Goal: Share content

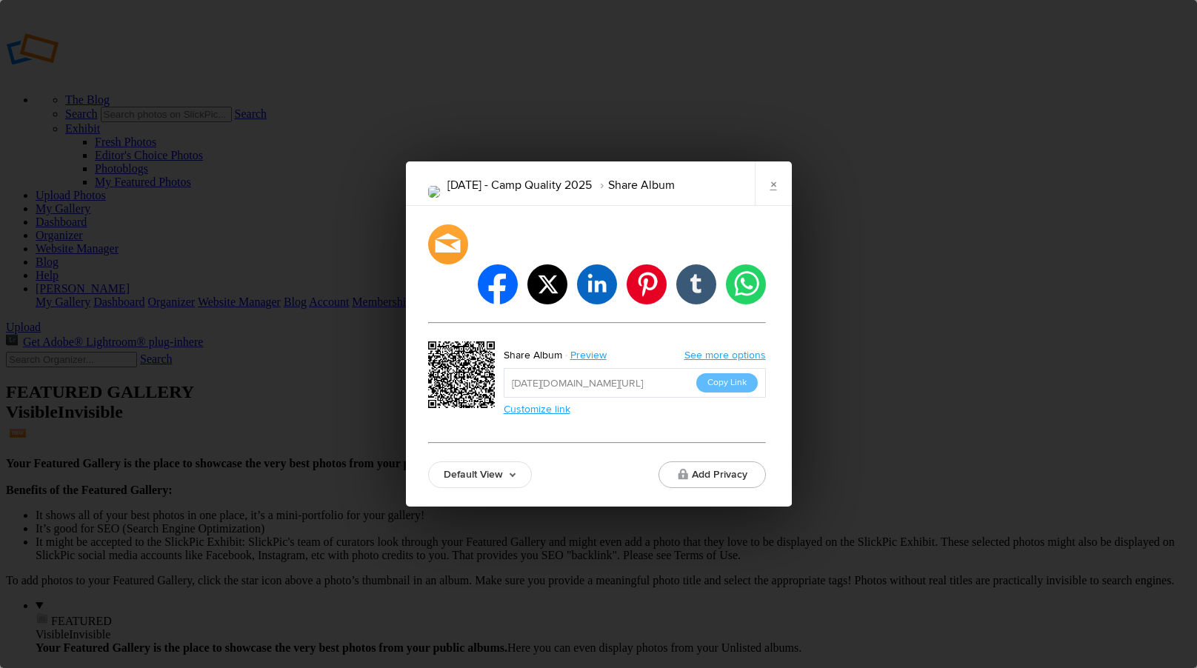
click at [719, 373] on button "Copy Link" at bounding box center [726, 382] width 61 height 19
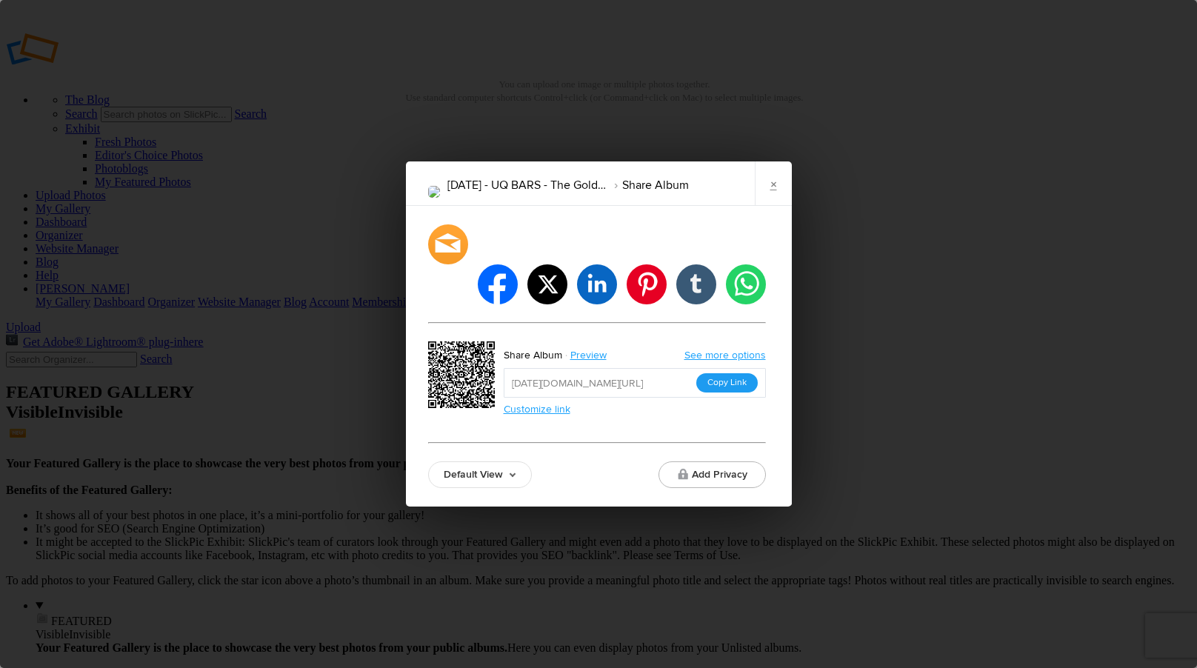
click at [721, 373] on button "Copy Link" at bounding box center [726, 382] width 61 height 19
click at [767, 206] on link "×" at bounding box center [773, 184] width 37 height 44
